Goal: Task Accomplishment & Management: Manage account settings

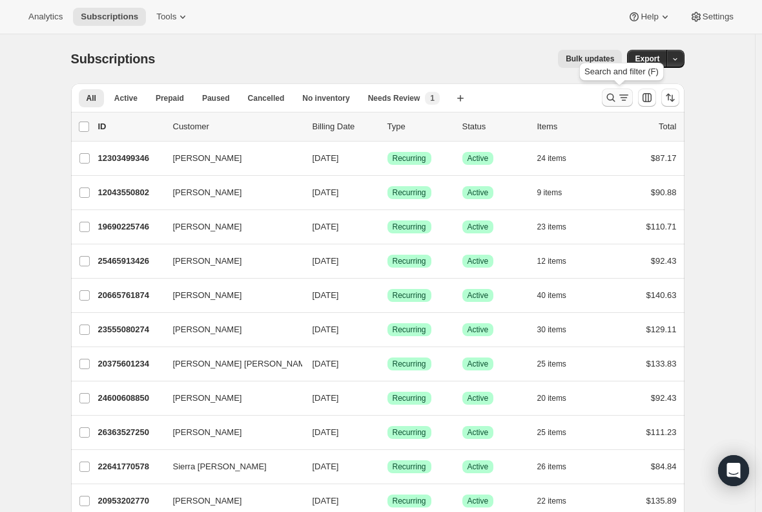
click at [622, 92] on icon "Search and filter results" at bounding box center [623, 97] width 13 height 13
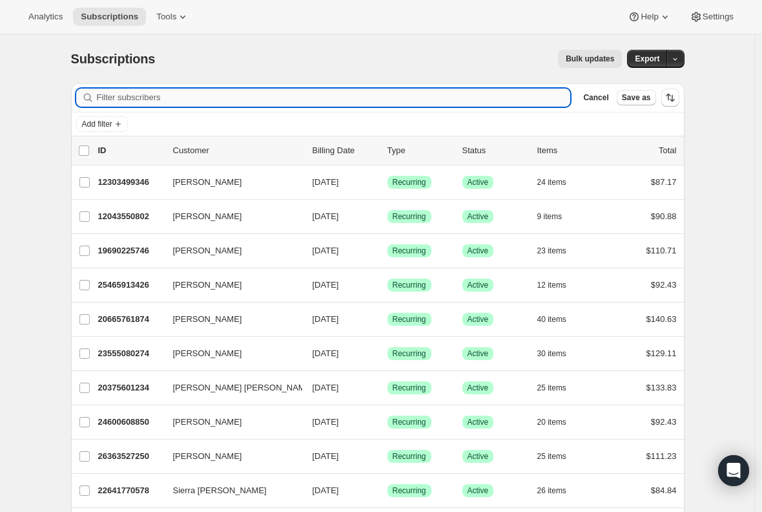
click at [214, 98] on input "Filter subscribers" at bounding box center [334, 97] width 474 height 18
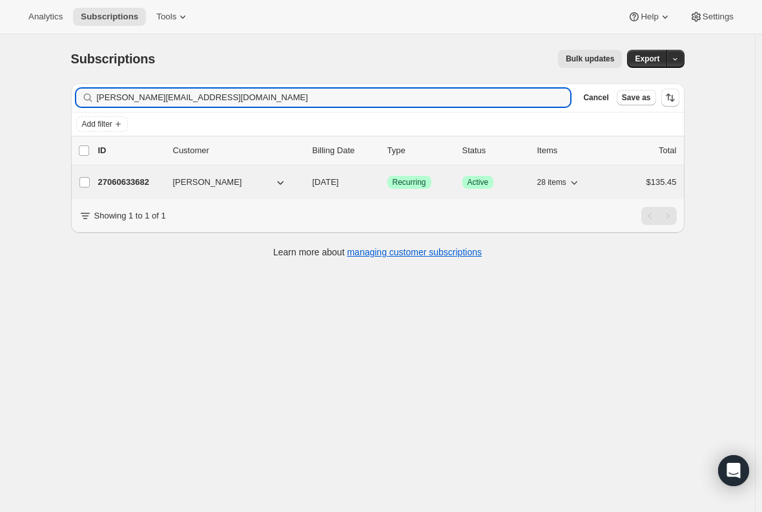
type input "santiago.jessicalynn@gmail.com"
click at [141, 179] on p "27060633682" at bounding box center [130, 182] width 65 height 13
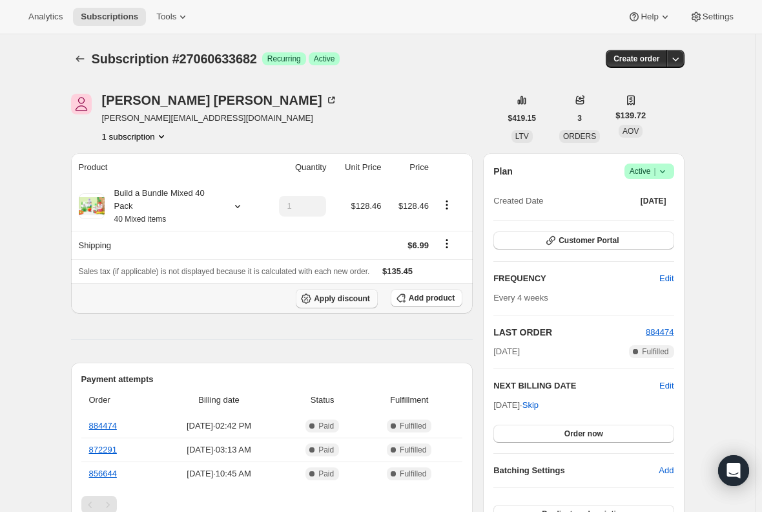
click at [336, 304] on button "Apply discount" at bounding box center [337, 298] width 82 height 19
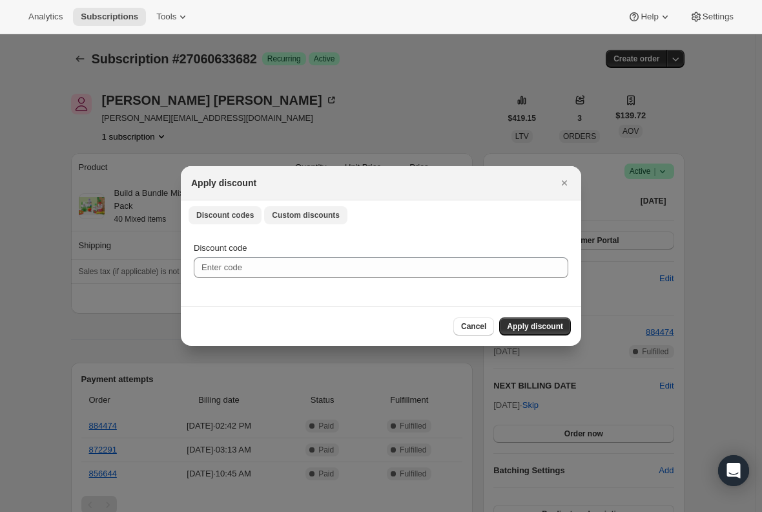
click at [304, 218] on span "Custom discounts" at bounding box center [306, 215] width 68 height 10
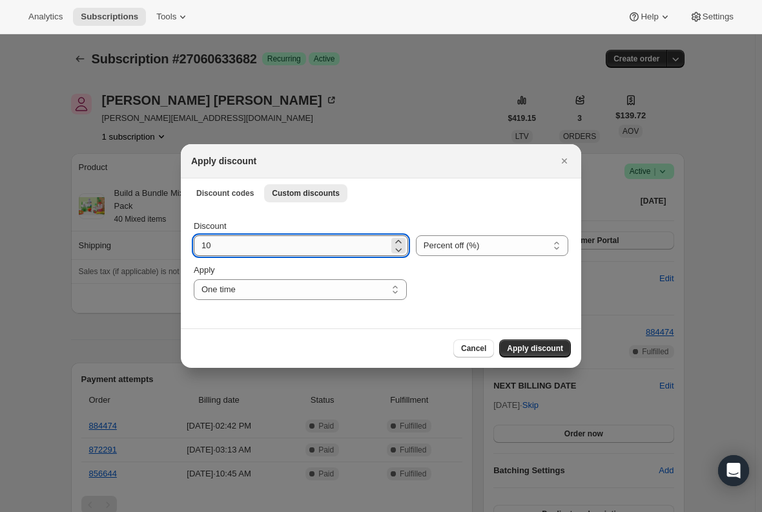
click at [250, 248] on input "10" at bounding box center [291, 245] width 195 height 21
type input "1"
type input "15"
click at [526, 346] on span "Apply discount" at bounding box center [535, 348] width 56 height 10
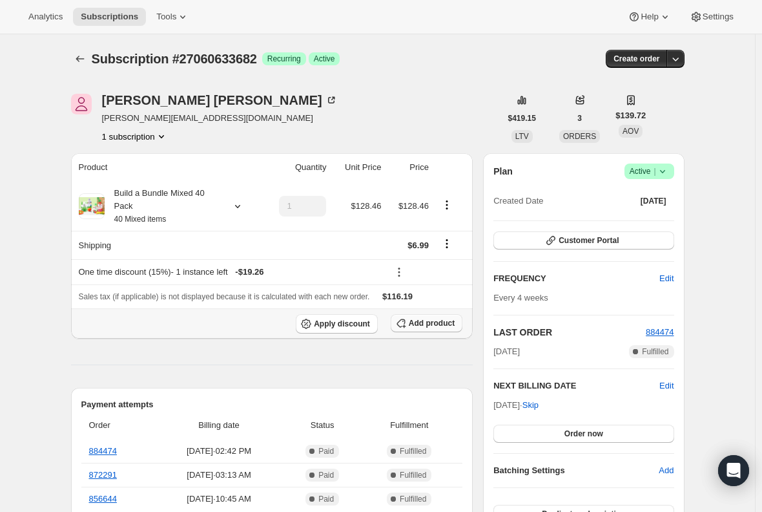
click at [425, 326] on span "Add product" at bounding box center [432, 323] width 46 height 10
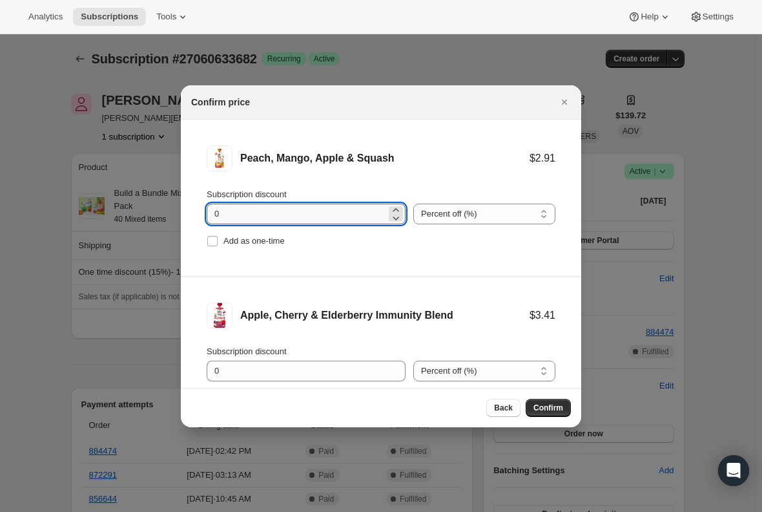
click at [250, 216] on input "0" at bounding box center [297, 213] width 180 height 21
type input "100"
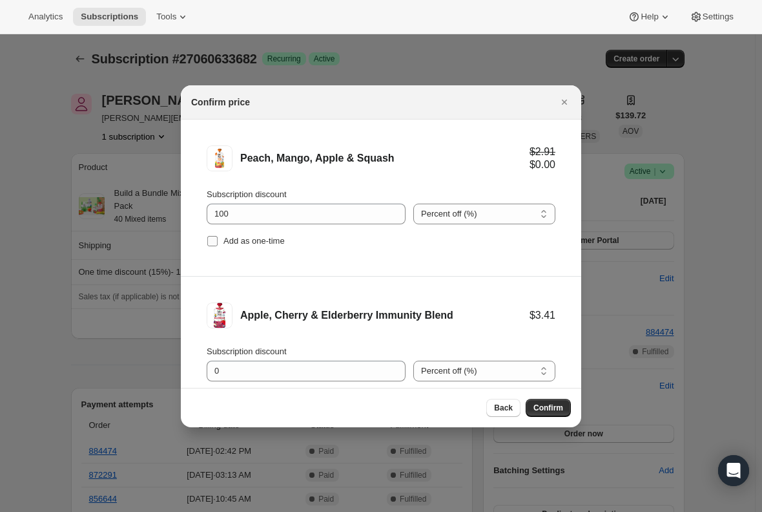
click at [214, 242] on input "Add as one-time" at bounding box center [212, 241] width 10 height 10
checkbox input "true"
click at [194, 312] on li "Apple, Cherry & Elderberry Immunity Blend $3.41 Subscription discount 0 Percent…" at bounding box center [381, 354] width 400 height 156
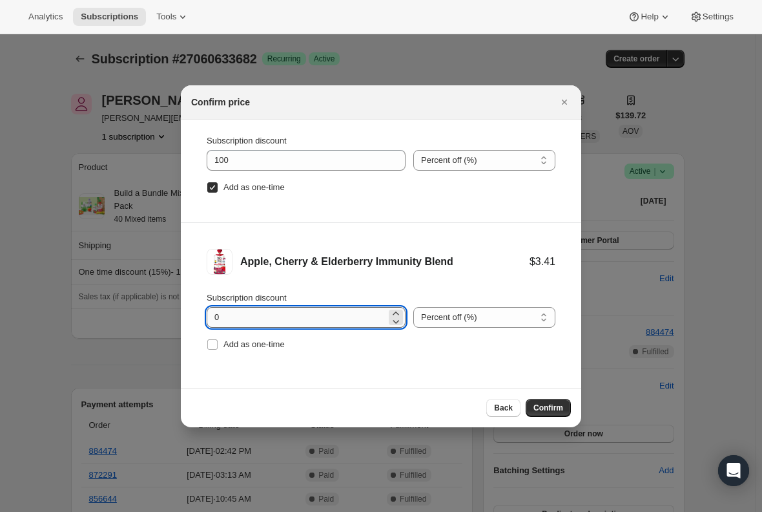
click at [228, 314] on input "0" at bounding box center [297, 317] width 180 height 21
type input "100"
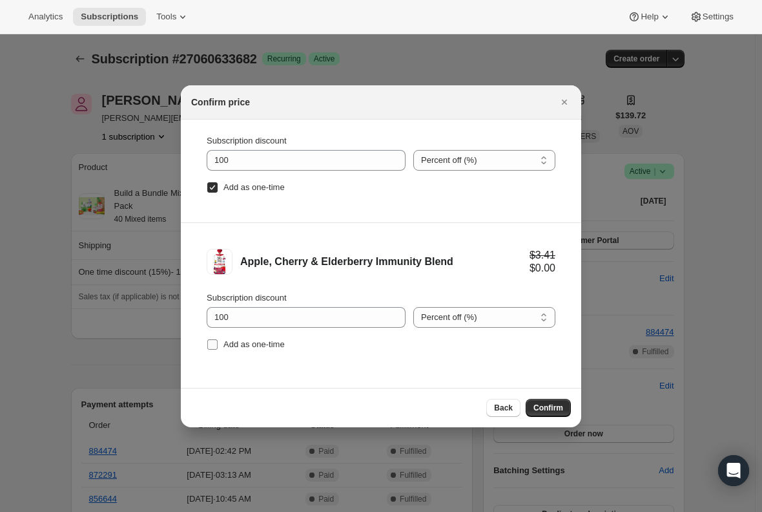
click at [212, 340] on input "Add as one-time" at bounding box center [212, 344] width 10 height 10
checkbox input "true"
click at [555, 409] on span "Confirm" at bounding box center [548, 407] width 30 height 10
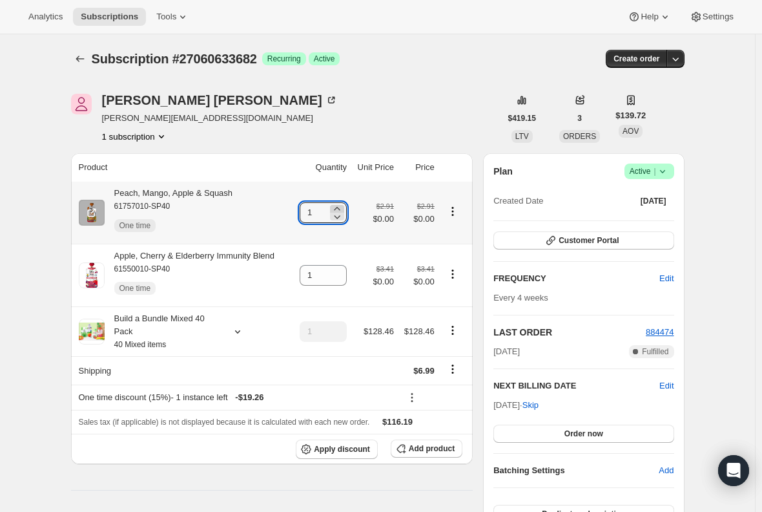
click at [342, 205] on icon at bounding box center [337, 208] width 13 height 13
type input "3"
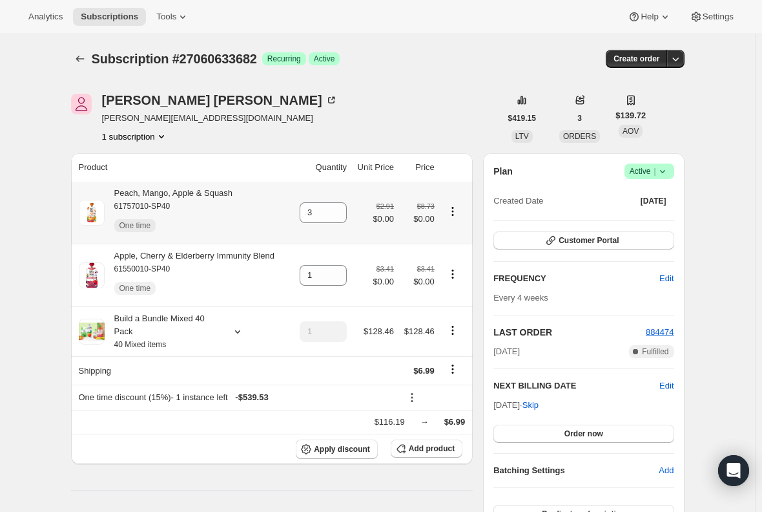
click at [210, 192] on div "Peach, Mango, Apple & Squash 61757010-SP40 One time" at bounding box center [169, 213] width 129 height 52
click at [184, 192] on div "Peach, Mango, Apple & Squash 61757010-SP40 One time" at bounding box center [169, 213] width 129 height 52
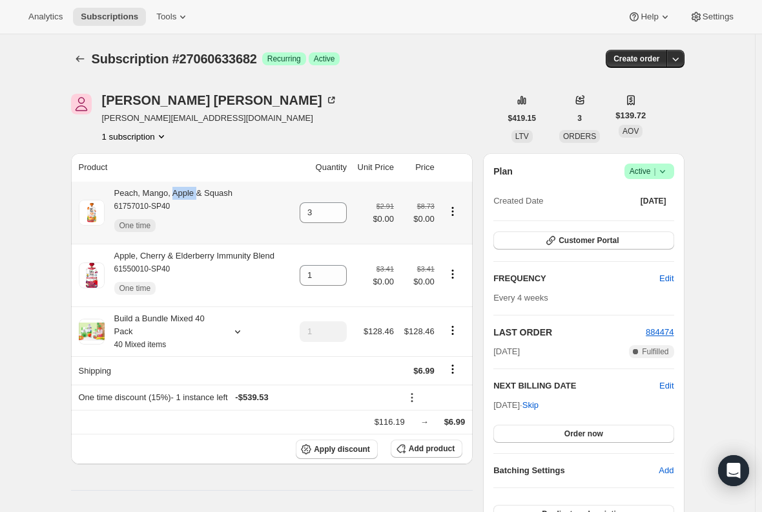
drag, startPoint x: 202, startPoint y: 203, endPoint x: 176, endPoint y: 192, distance: 28.1
click at [176, 192] on div "Peach, Mango, Apple & Squash 61757010-SP40 One time" at bounding box center [169, 213] width 129 height 52
click at [199, 196] on div "Peach, Mango, Apple & Squash 61757010-SP40 One time" at bounding box center [169, 213] width 129 height 52
drag, startPoint x: 199, startPoint y: 196, endPoint x: 100, endPoint y: 213, distance: 100.2
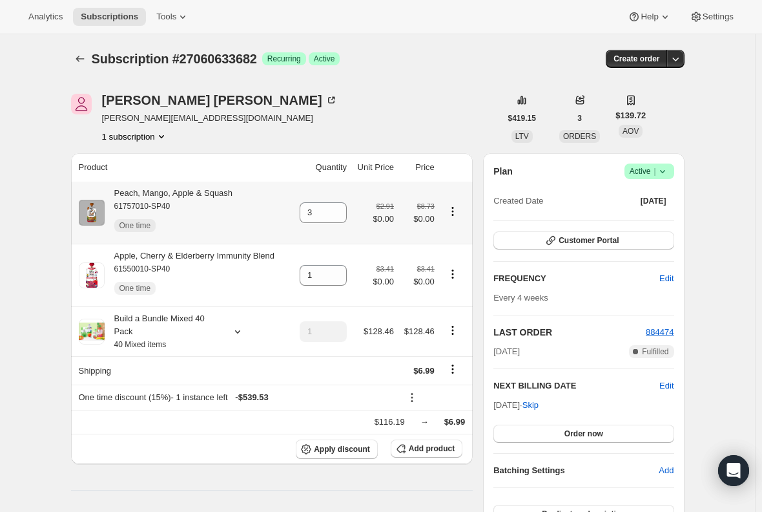
drag, startPoint x: 253, startPoint y: 190, endPoint x: 247, endPoint y: 194, distance: 7.0
click at [247, 194] on div "Peach, Mango, Apple & Squash 61757010-SP40 One time" at bounding box center [184, 213] width 210 height 52
drag, startPoint x: 207, startPoint y: 196, endPoint x: 32, endPoint y: 293, distance: 200.9
click at [215, 250] on div "Apple, Cherry & Elderberry Immunity Blend 61550010-SP40 One time" at bounding box center [190, 275] width 171 height 52
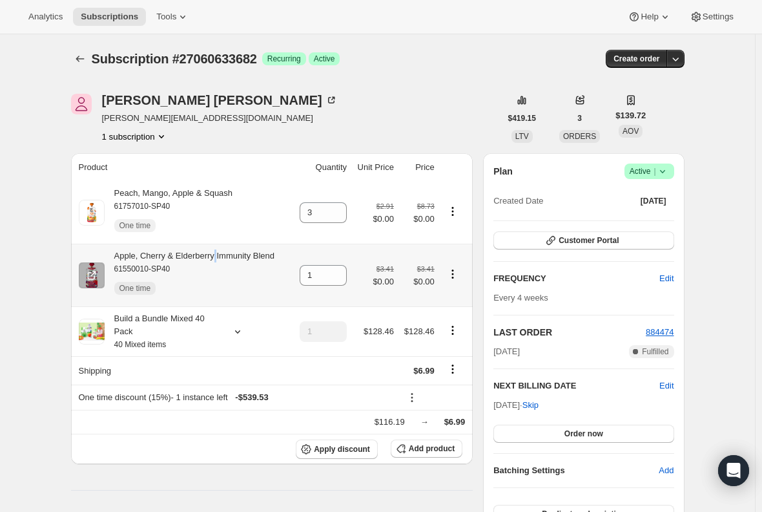
click at [215, 250] on div "Apple, Cherry & Elderberry Immunity Blend 61550010-SP40 One time" at bounding box center [190, 275] width 171 height 52
copy div "Apple, Cherry & Elderberry Immunity Blend"
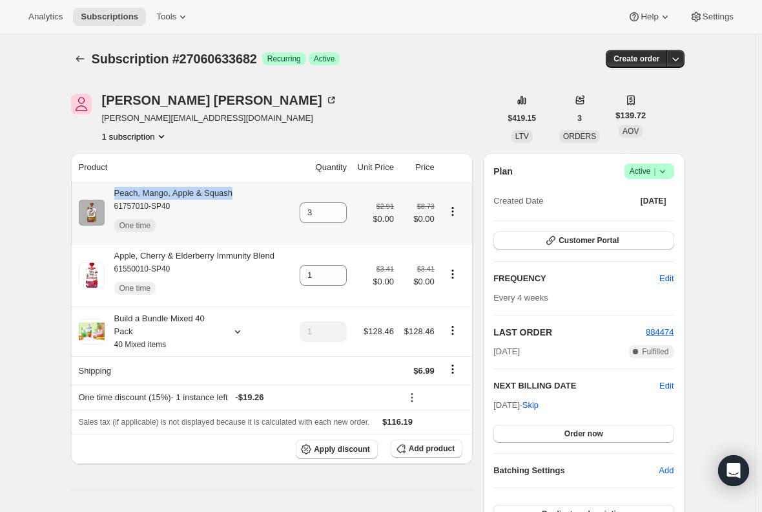
drag, startPoint x: 245, startPoint y: 194, endPoint x: 114, endPoint y: 196, distance: 131.1
click at [114, 196] on div "Peach, Mango, Apple & Squash 61757010-SP40 One time" at bounding box center [184, 213] width 210 height 52
copy div "Peach, Mango, Apple & Squash"
click at [98, 16] on span "Subscriptions" at bounding box center [109, 17] width 57 height 10
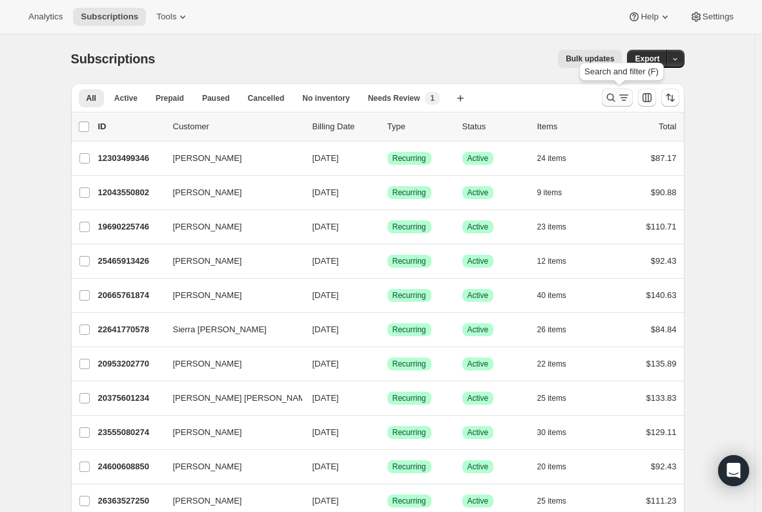
click at [615, 98] on icon "Search and filter results" at bounding box center [611, 97] width 13 height 13
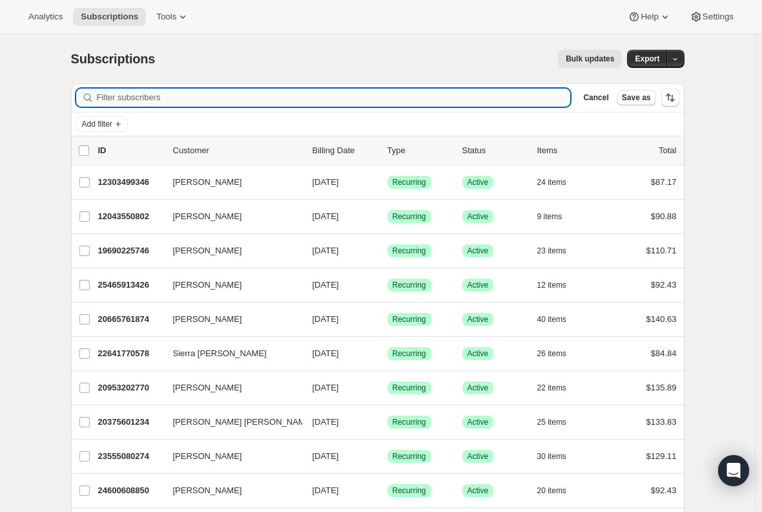
click at [250, 99] on input "Filter subscribers" at bounding box center [334, 97] width 474 height 18
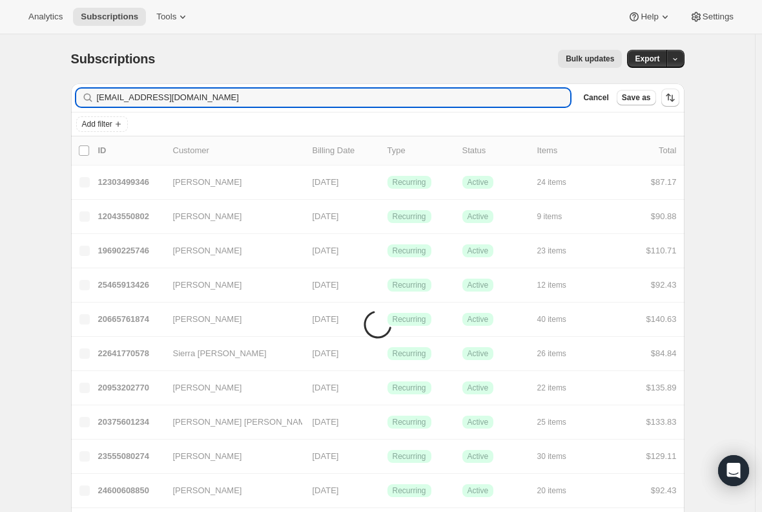
type input "kdmcleod@alumni.unc.edu"
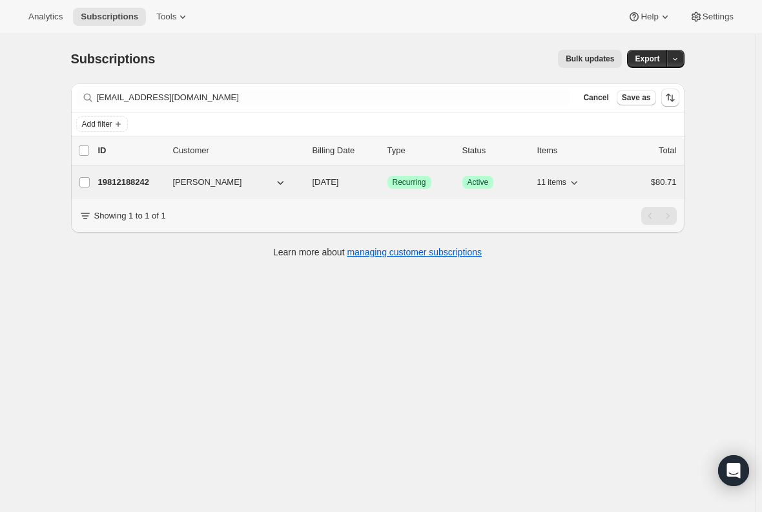
click at [134, 185] on p "19812188242" at bounding box center [130, 182] width 65 height 13
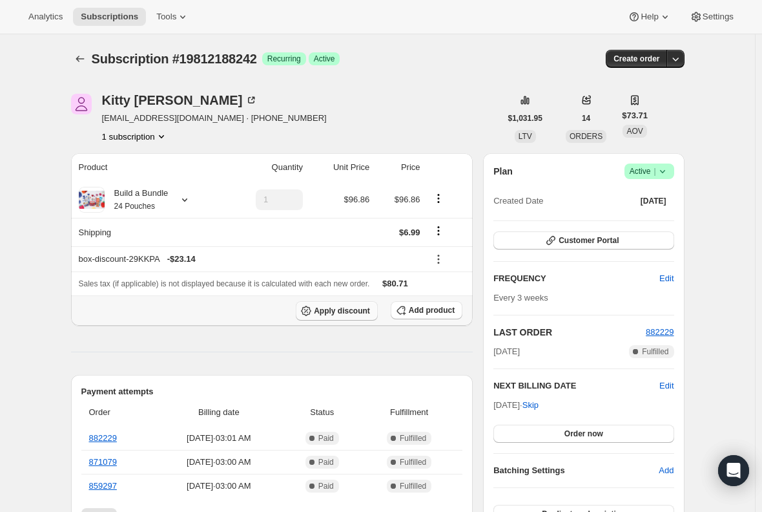
click at [332, 309] on span "Apply discount" at bounding box center [342, 310] width 56 height 10
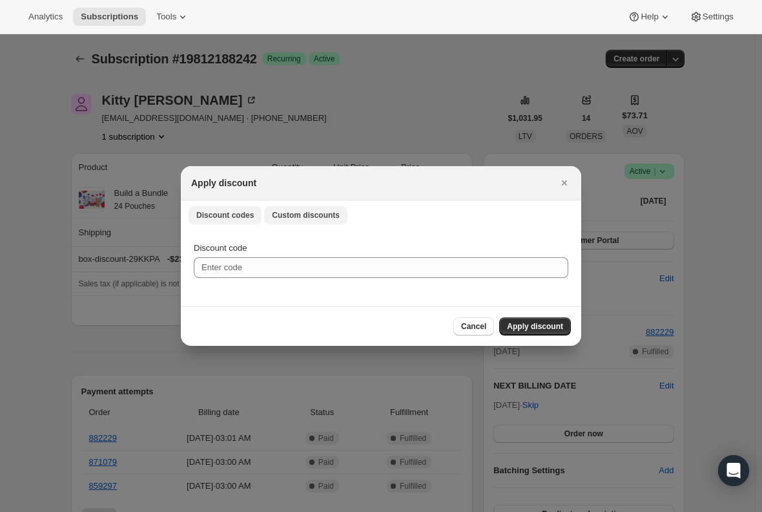
click at [301, 212] on span "Custom discounts" at bounding box center [306, 215] width 68 height 10
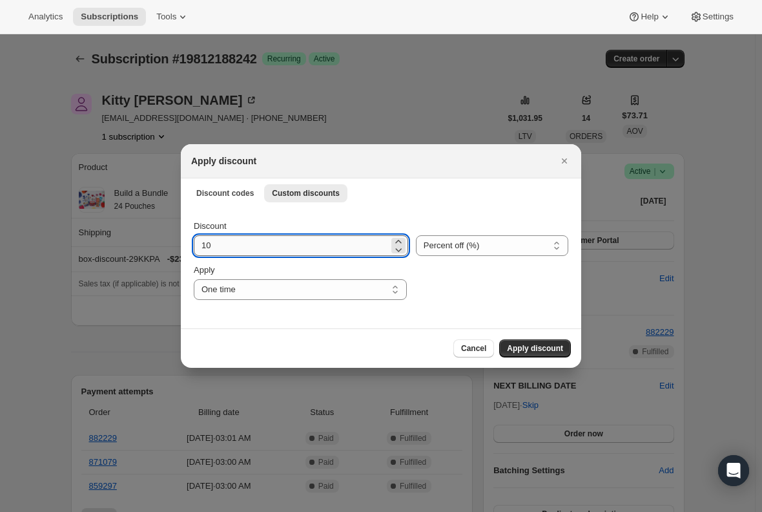
click at [254, 245] on input "10" at bounding box center [291, 245] width 195 height 21
type input "15"
click at [527, 350] on span "Apply discount" at bounding box center [535, 348] width 56 height 10
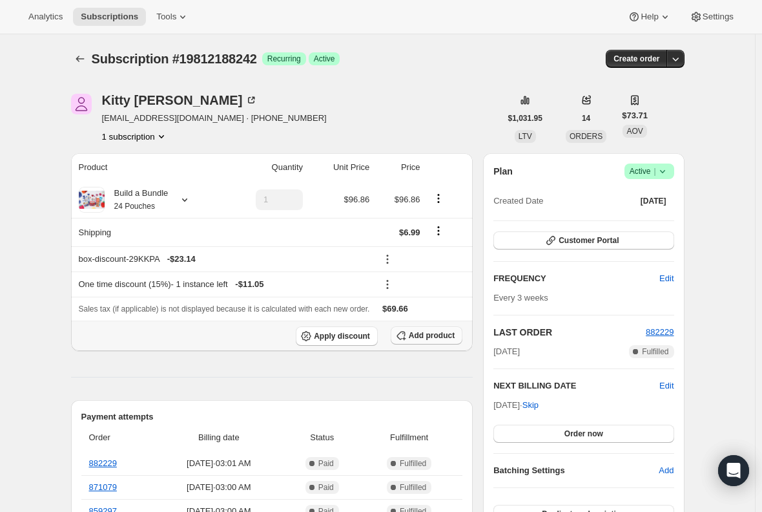
click at [446, 338] on span "Add product" at bounding box center [432, 335] width 46 height 10
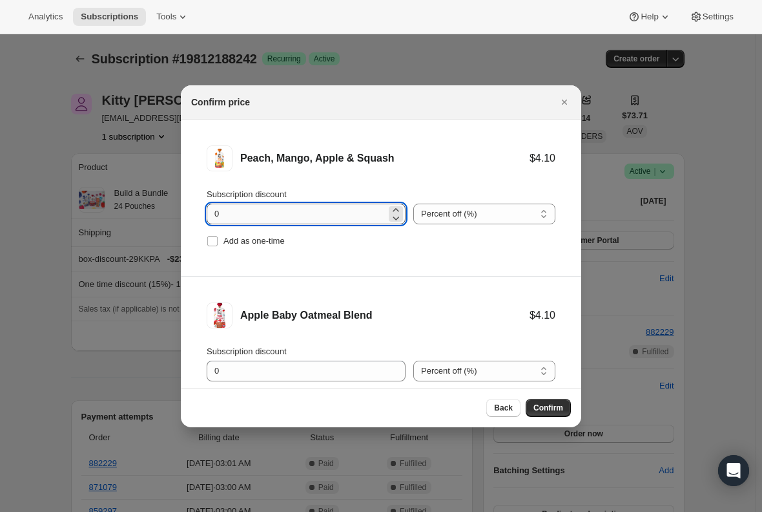
click at [254, 214] on input "0" at bounding box center [297, 213] width 180 height 21
type input "100"
click at [212, 246] on span ":r2mv:" at bounding box center [213, 241] width 12 height 12
click at [212, 246] on input "Add as one-time" at bounding box center [212, 241] width 10 height 10
checkbox input "true"
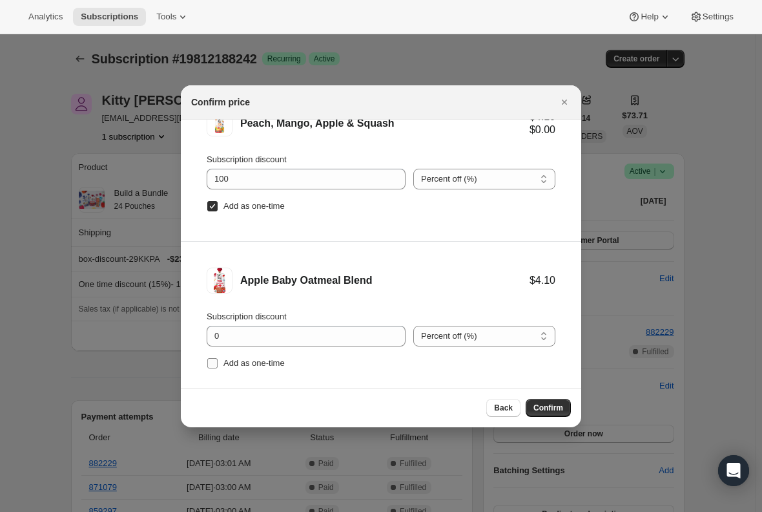
scroll to position [54, 0]
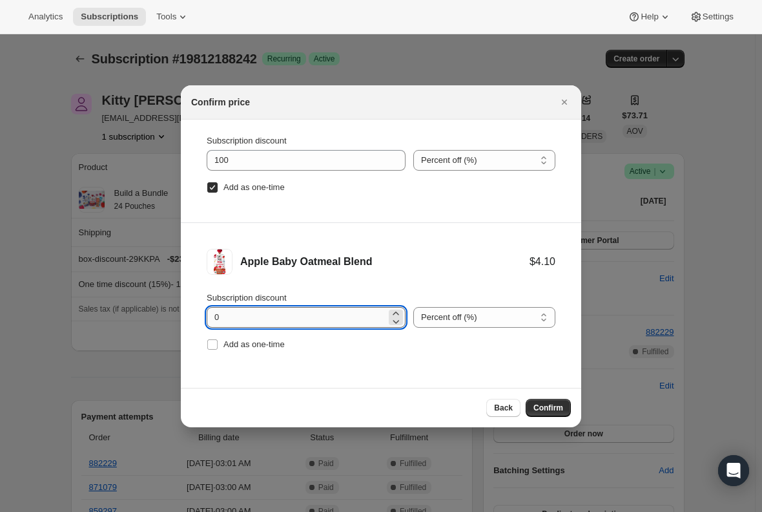
click at [233, 321] on input "0" at bounding box center [297, 317] width 180 height 21
type input "100"
click at [215, 348] on input "Add as one-time" at bounding box center [212, 344] width 10 height 10
checkbox input "true"
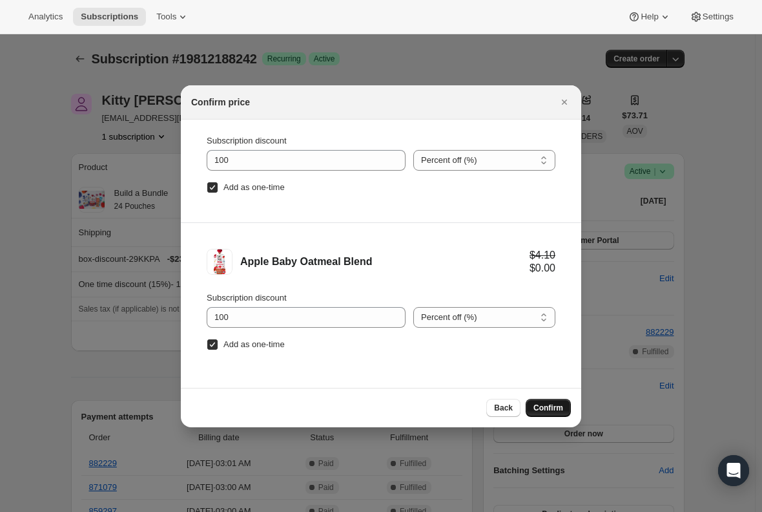
click at [538, 409] on span "Confirm" at bounding box center [548, 407] width 30 height 10
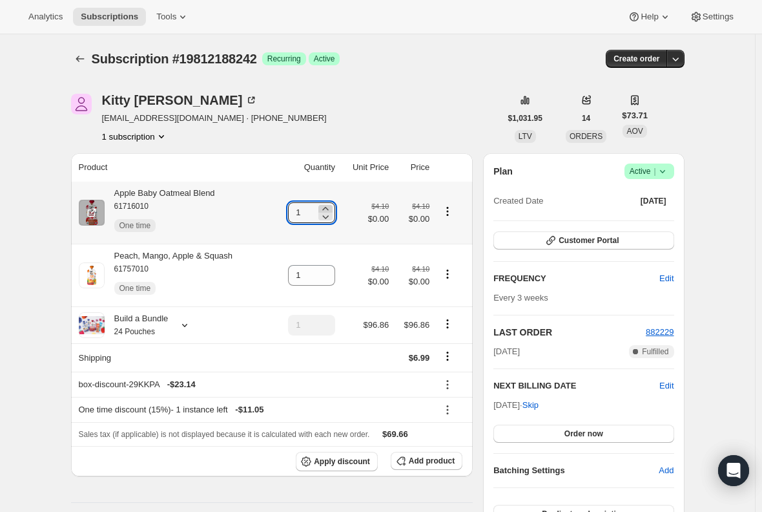
click at [331, 207] on icon at bounding box center [325, 208] width 13 height 13
type input "2"
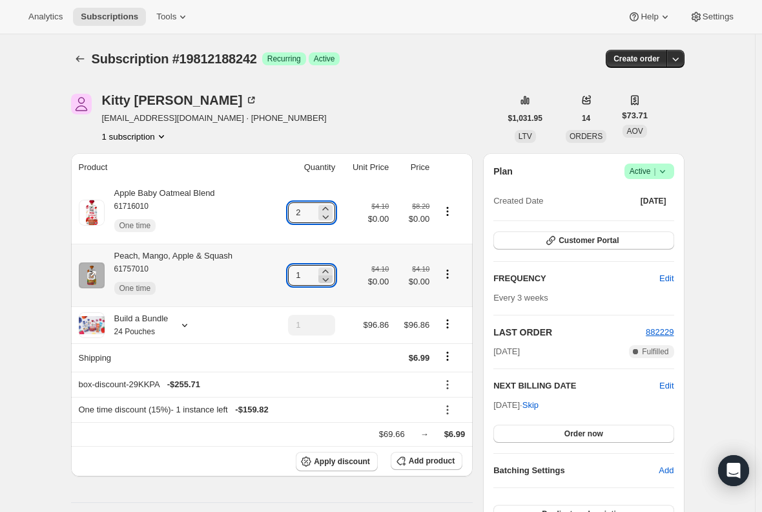
click at [327, 274] on icon at bounding box center [325, 279] width 13 height 13
click at [331, 268] on icon at bounding box center [325, 271] width 13 height 13
type input "2"
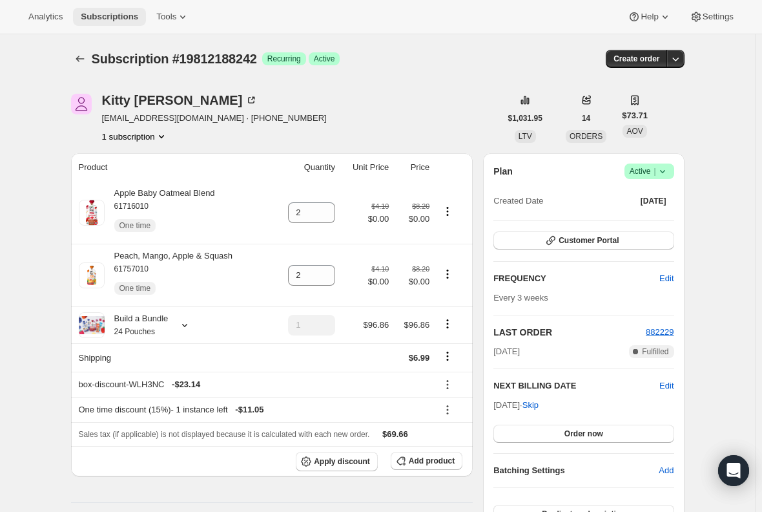
click at [100, 14] on span "Subscriptions" at bounding box center [109, 17] width 57 height 10
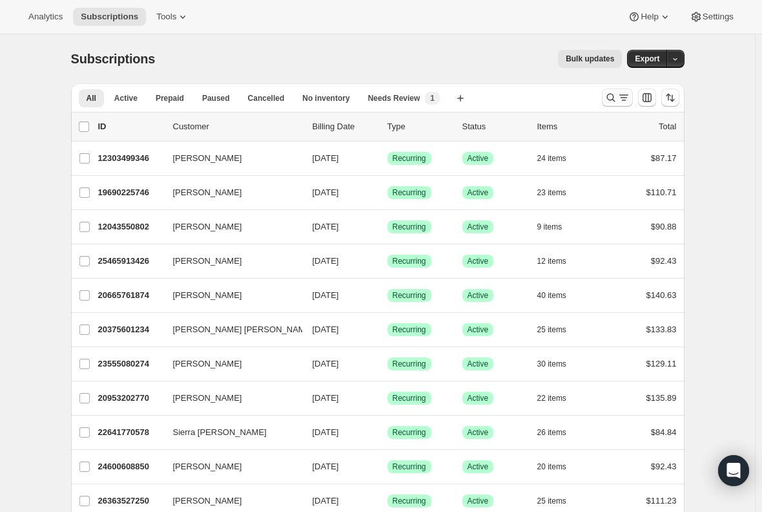
click at [608, 96] on icon "Search and filter results" at bounding box center [611, 97] width 13 height 13
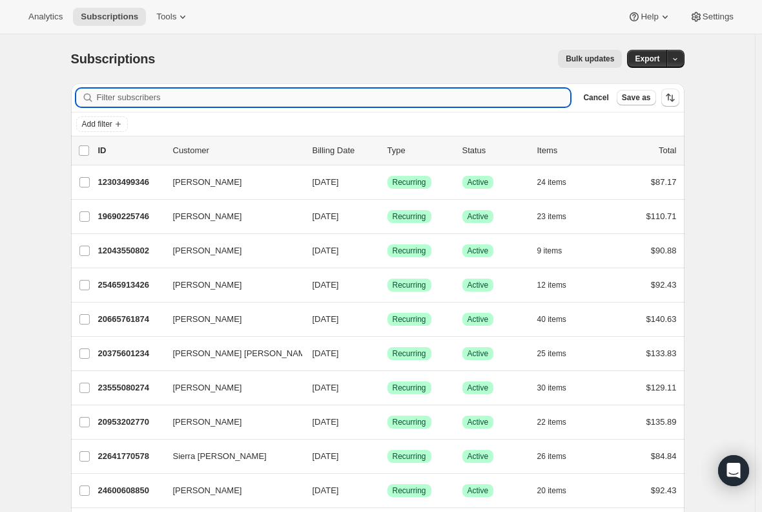
click at [344, 99] on input "Filter subscribers" at bounding box center [334, 97] width 474 height 18
paste input "[EMAIL_ADDRESS][DOMAIN_NAME]"
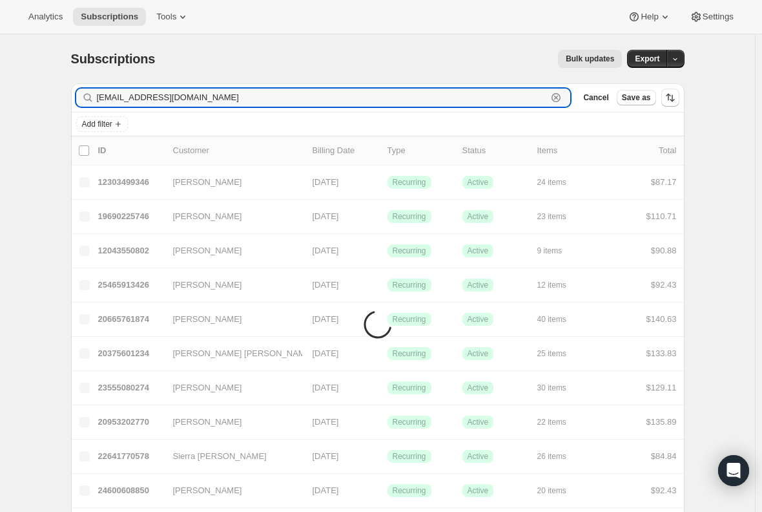
type input "[EMAIL_ADDRESS][DOMAIN_NAME]"
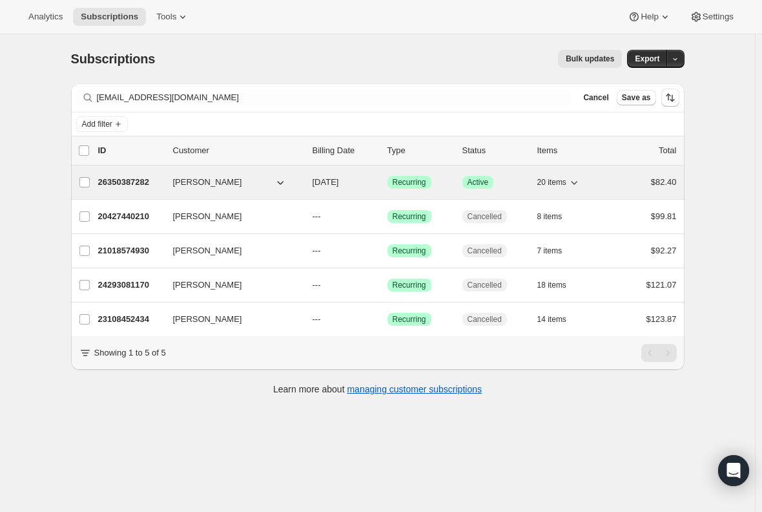
click at [129, 180] on p "26350387282" at bounding box center [130, 182] width 65 height 13
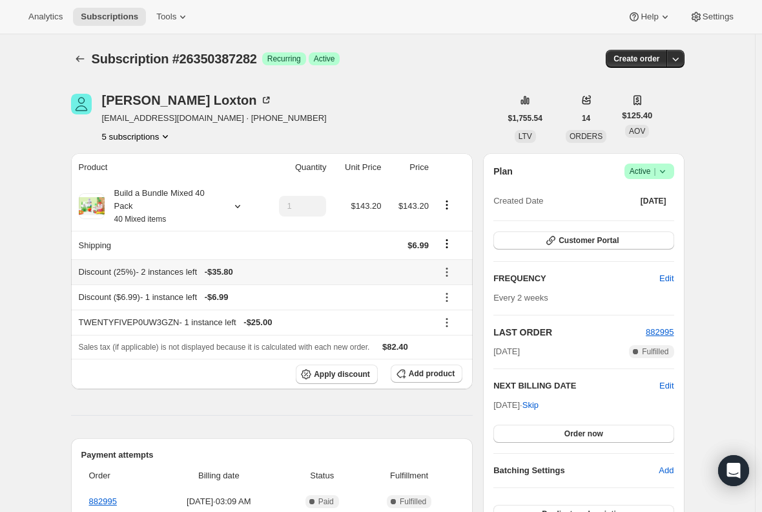
click at [448, 274] on icon at bounding box center [447, 275] width 2 height 2
click at [449, 293] on span "Edit" at bounding box center [446, 296] width 14 height 10
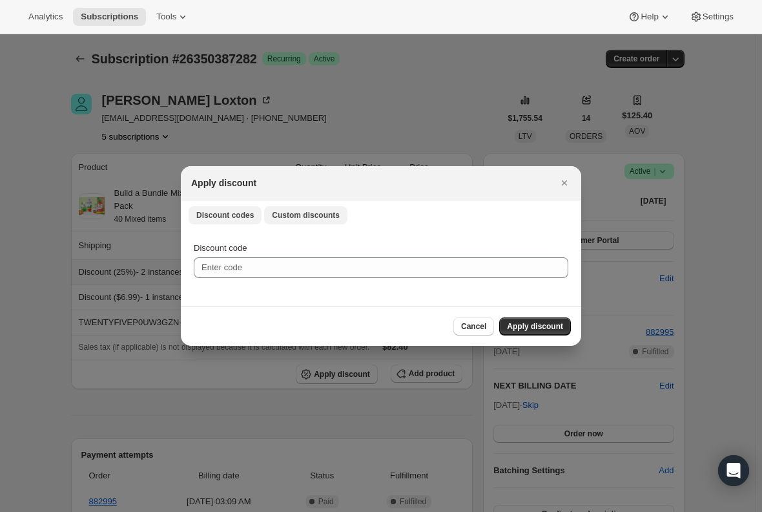
click at [300, 220] on span "Custom discounts" at bounding box center [306, 215] width 68 height 10
select select "specific"
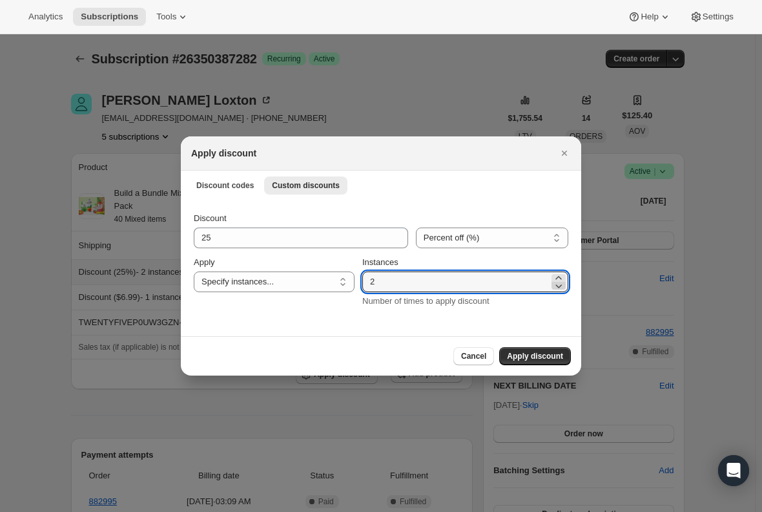
click at [558, 280] on icon ":ri1:" at bounding box center [558, 285] width 13 height 13
click at [561, 274] on icon ":ri1:" at bounding box center [558, 277] width 13 height 13
type input "3"
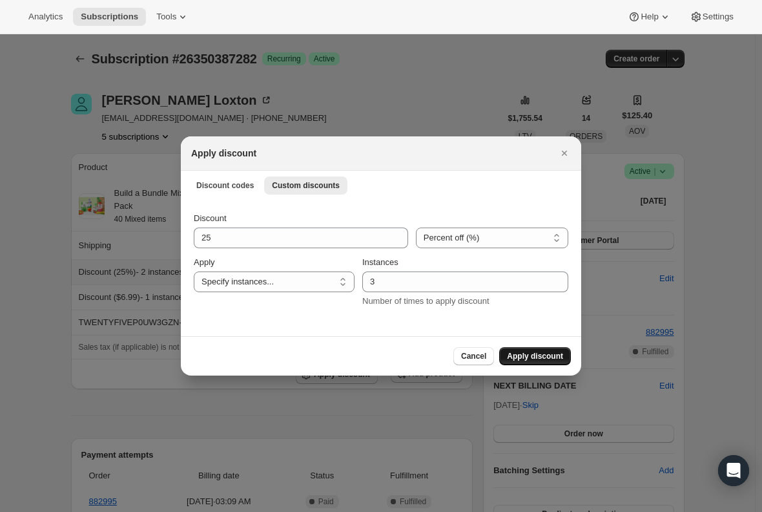
click at [537, 357] on span "Apply discount" at bounding box center [535, 356] width 56 height 10
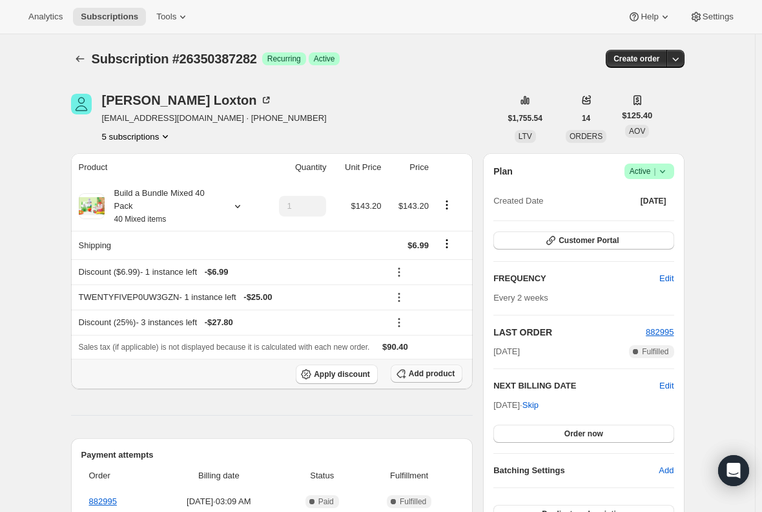
click at [426, 376] on span "Add product" at bounding box center [432, 373] width 46 height 10
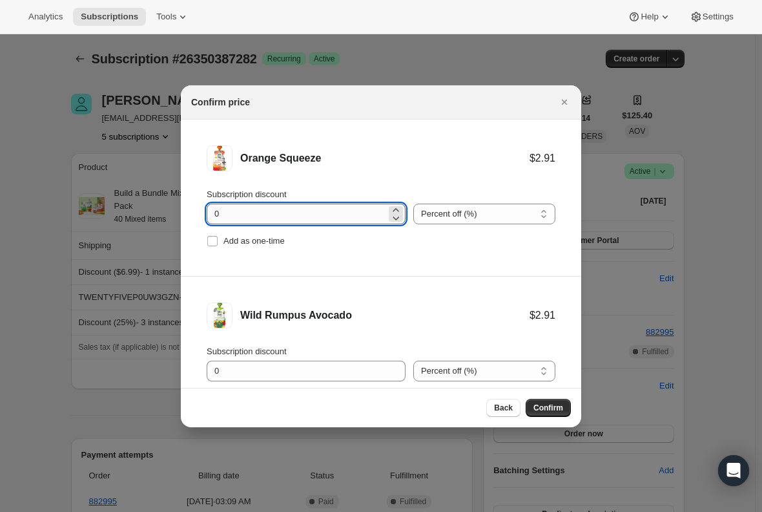
click at [251, 222] on input "0" at bounding box center [297, 213] width 180 height 21
type input "100"
click at [214, 245] on input "Add as one-time" at bounding box center [212, 241] width 10 height 10
checkbox input "true"
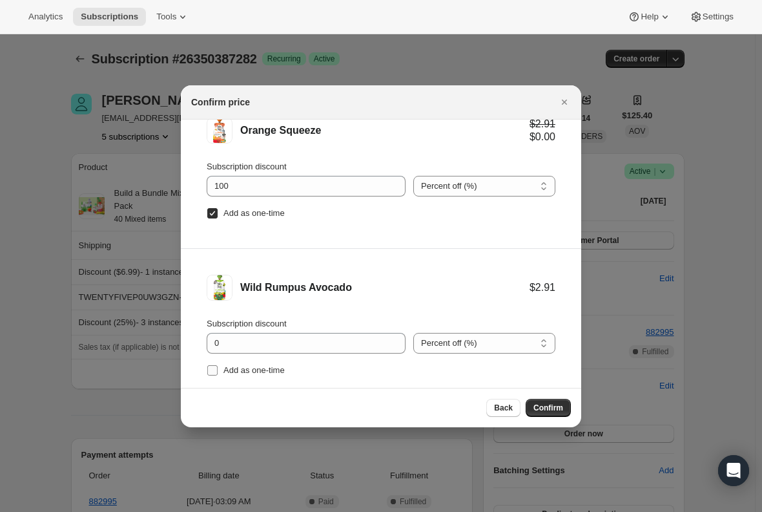
scroll to position [54, 0]
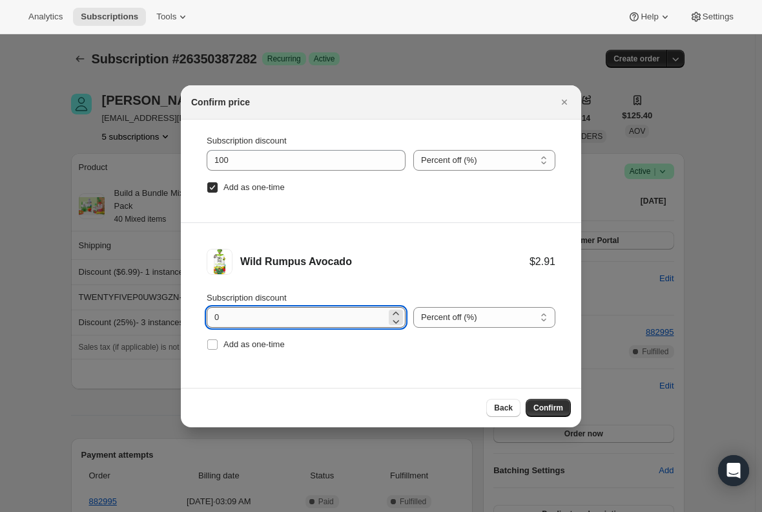
click at [242, 314] on input "0" at bounding box center [297, 317] width 180 height 21
type input "100"
click at [207, 348] on input "Add as one-time" at bounding box center [212, 344] width 10 height 10
checkbox input "true"
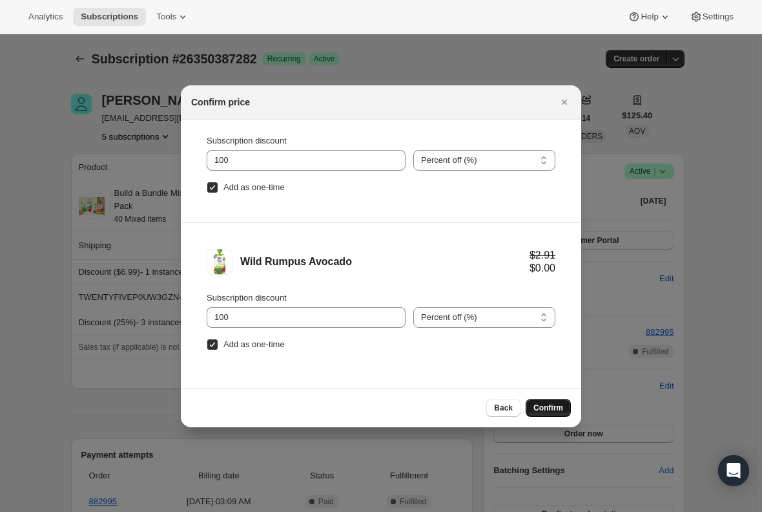
click at [549, 406] on span "Confirm" at bounding box center [548, 407] width 30 height 10
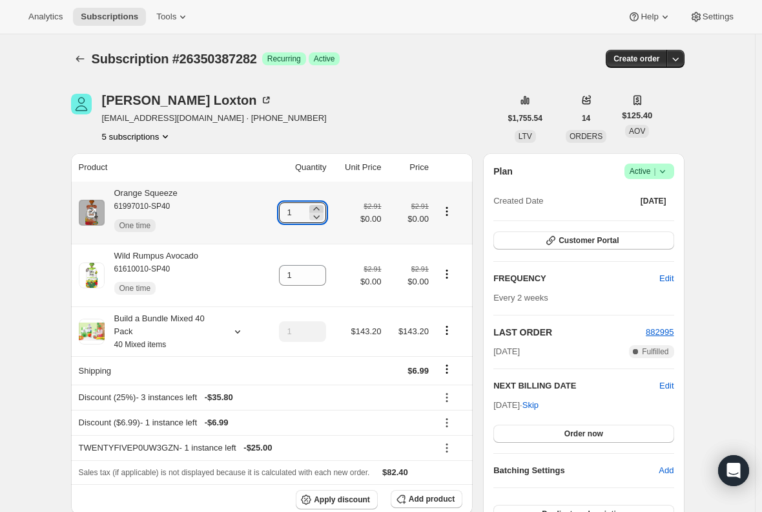
click at [323, 207] on icon at bounding box center [316, 208] width 13 height 13
type input "3"
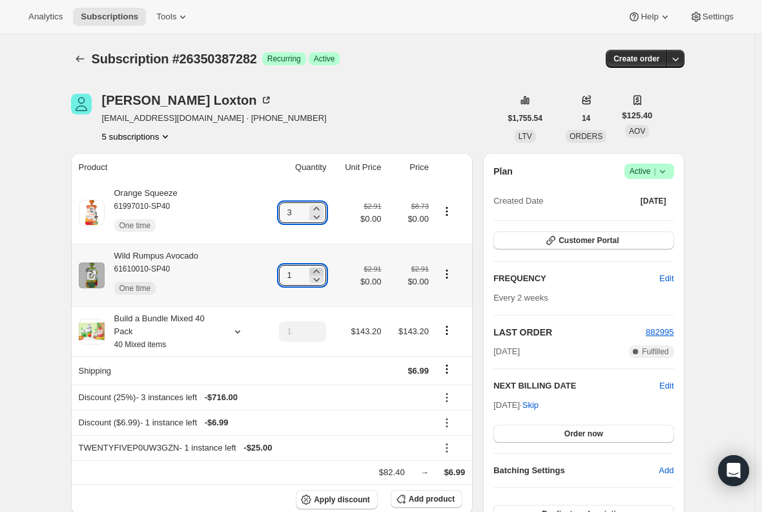
click at [321, 271] on icon at bounding box center [316, 271] width 13 height 13
click at [320, 271] on icon at bounding box center [317, 270] width 6 height 3
click at [320, 279] on icon at bounding box center [317, 280] width 6 height 4
type input "3"
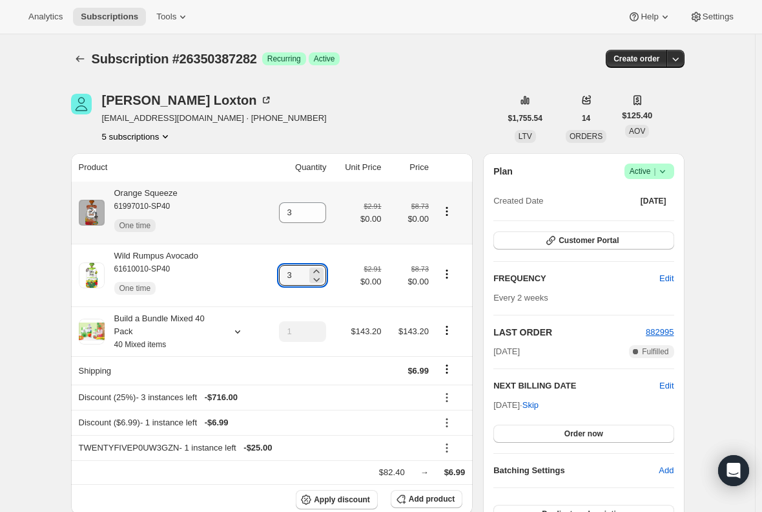
click at [162, 192] on div "Orange Squeeze 61997010-SP40 One time" at bounding box center [141, 213] width 73 height 52
click at [163, 192] on div "Orange Squeeze 61997010-SP40 One time" at bounding box center [141, 213] width 73 height 52
copy div "Orange Squeeze"
click at [189, 260] on div "Wild Rumpus Avocado 61610010-SP40 One time" at bounding box center [152, 275] width 94 height 52
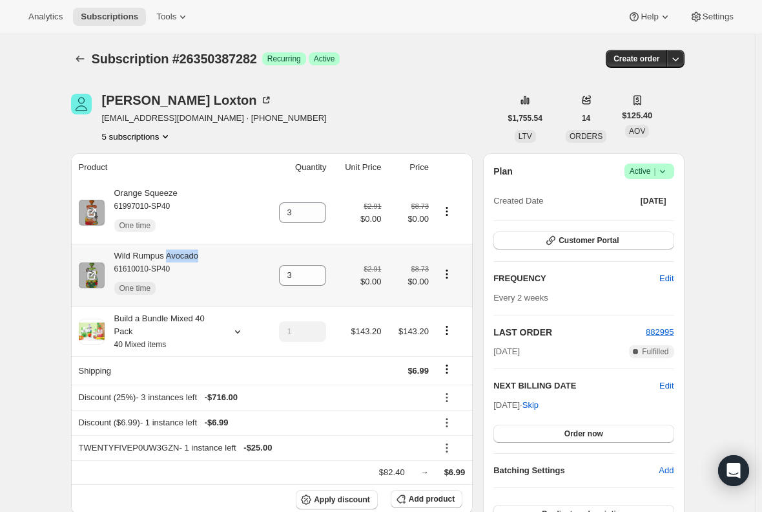
click at [189, 260] on div "Wild Rumpus Avocado 61610010-SP40 One time" at bounding box center [152, 275] width 94 height 52
copy div "Wild Rumpus Avocado"
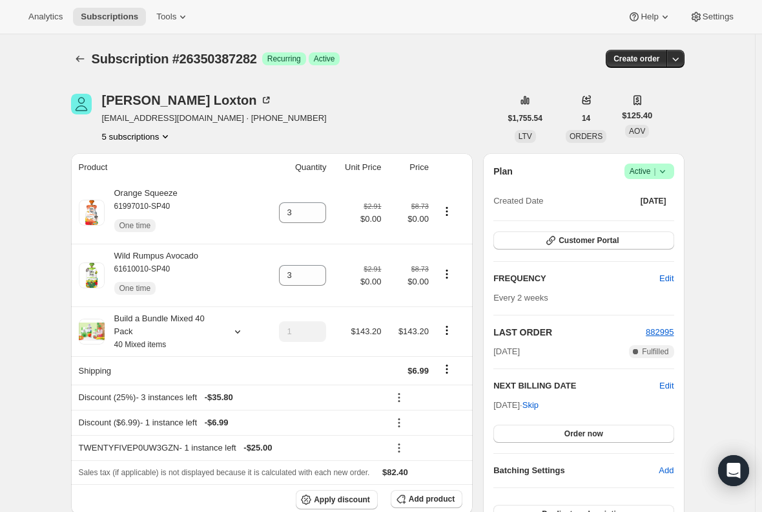
click at [117, 18] on span "Subscriptions" at bounding box center [109, 17] width 57 height 10
